Goal: Transaction & Acquisition: Purchase product/service

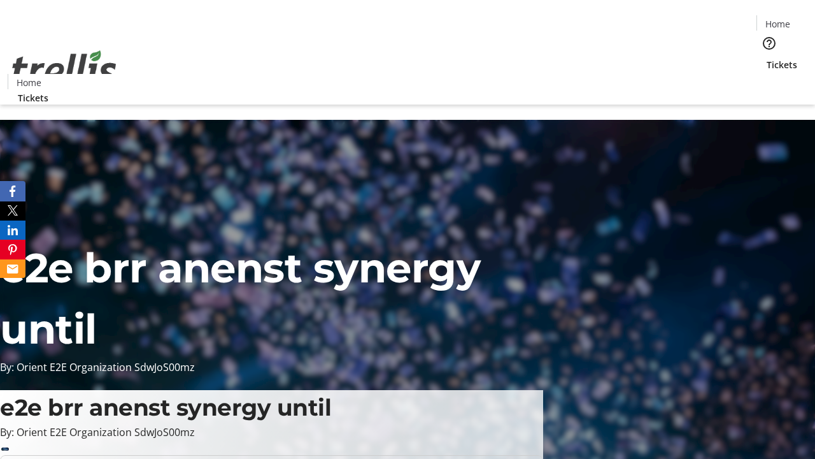
click at [767, 58] on span "Tickets" at bounding box center [782, 64] width 31 height 13
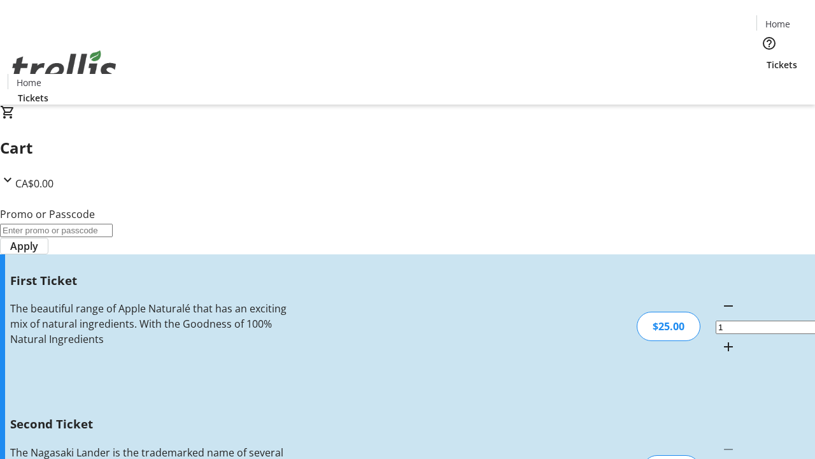
type input "2"
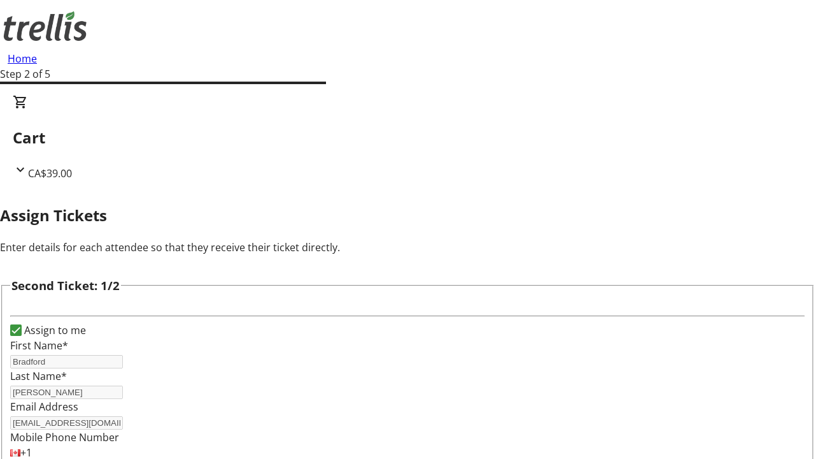
type input "Orlando"
type input "[PERSON_NAME]"
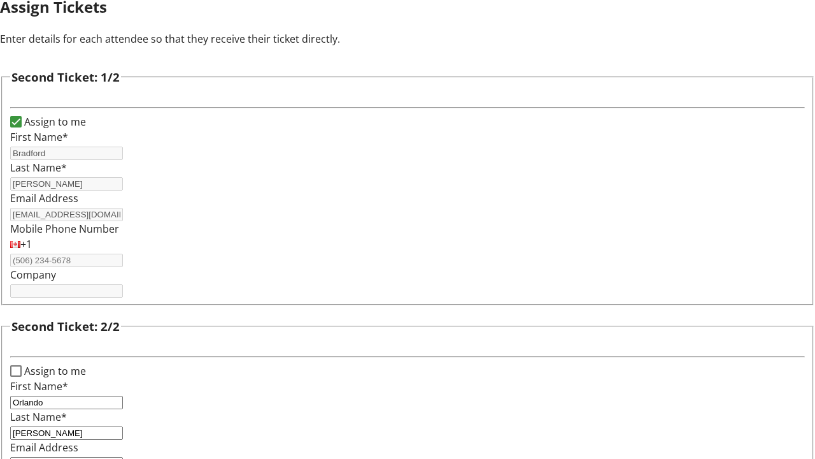
type input "[EMAIL_ADDRESS][DOMAIN_NAME]"
